Goal: Check status: Check status

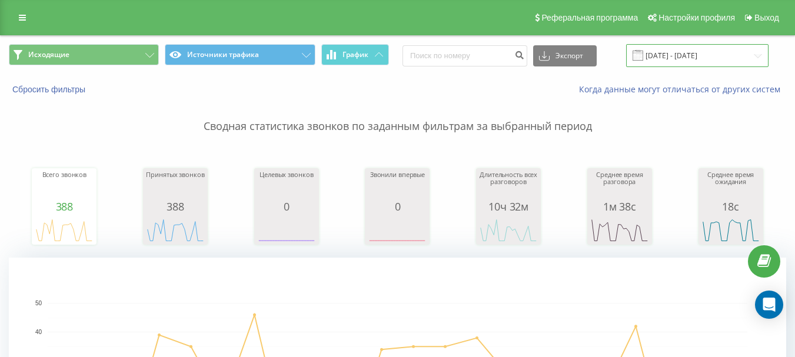
click at [727, 52] on input "[DATE] - [DATE]" at bounding box center [697, 55] width 142 height 23
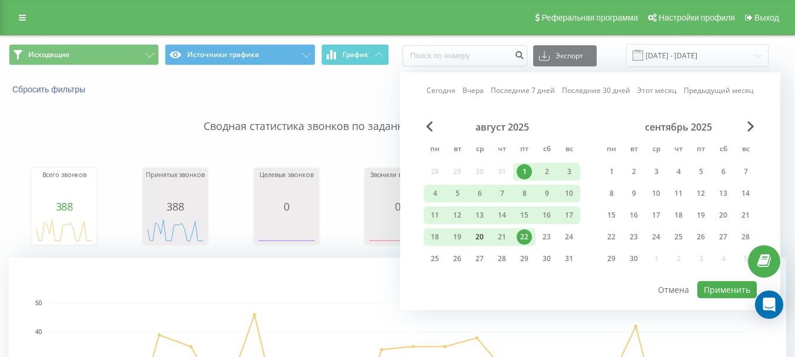
click at [482, 235] on div "20" at bounding box center [479, 236] width 15 height 15
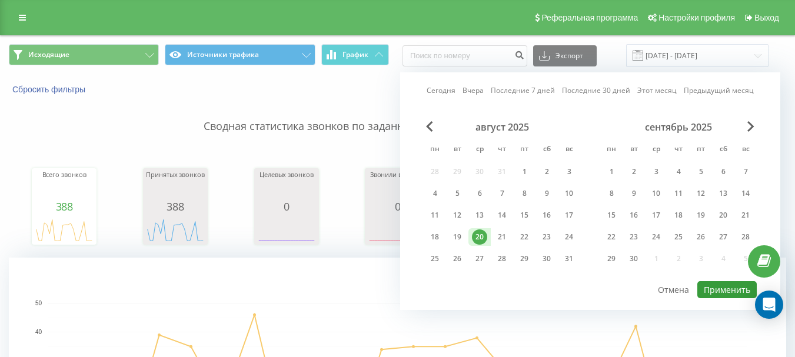
click at [724, 292] on button "Применить" at bounding box center [726, 289] width 59 height 17
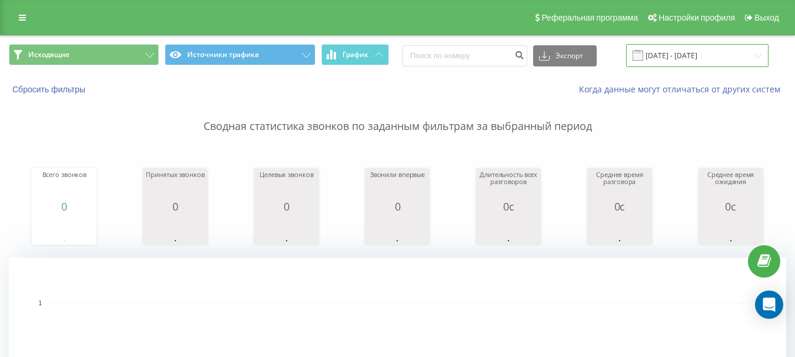
click at [740, 50] on input "[DATE] - [DATE]" at bounding box center [697, 55] width 142 height 23
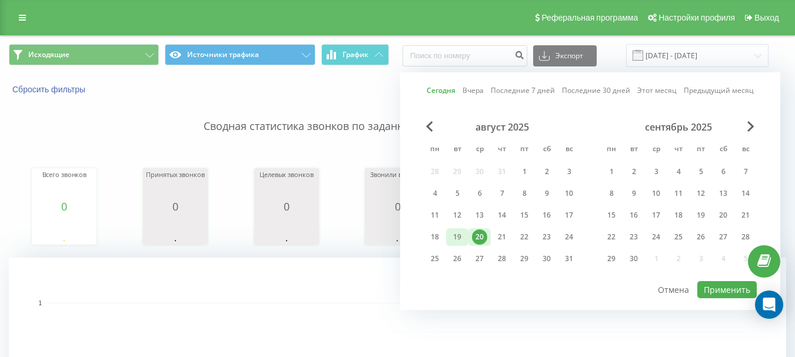
click at [455, 235] on div "19" at bounding box center [457, 236] width 15 height 15
click at [723, 292] on button "Применить" at bounding box center [726, 289] width 59 height 17
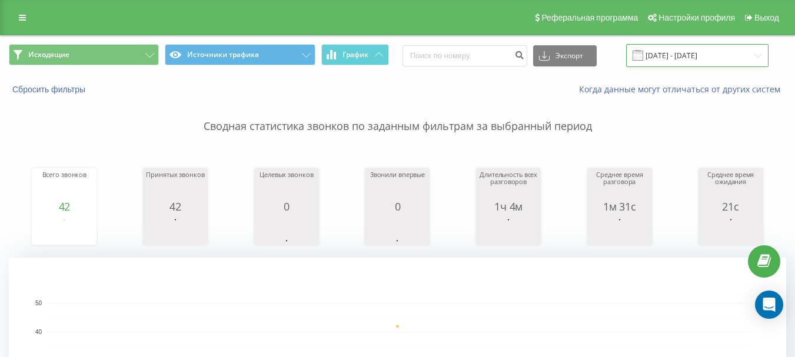
click at [707, 48] on input "[DATE] - [DATE]" at bounding box center [697, 55] width 142 height 23
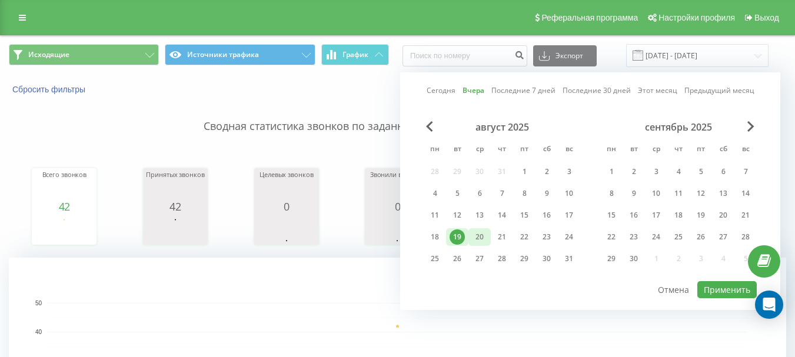
click at [478, 240] on div "20" at bounding box center [479, 236] width 15 height 15
click at [736, 289] on button "Применить" at bounding box center [726, 289] width 59 height 17
type input "[DATE] - [DATE]"
